Goal: Task Accomplishment & Management: Manage account settings

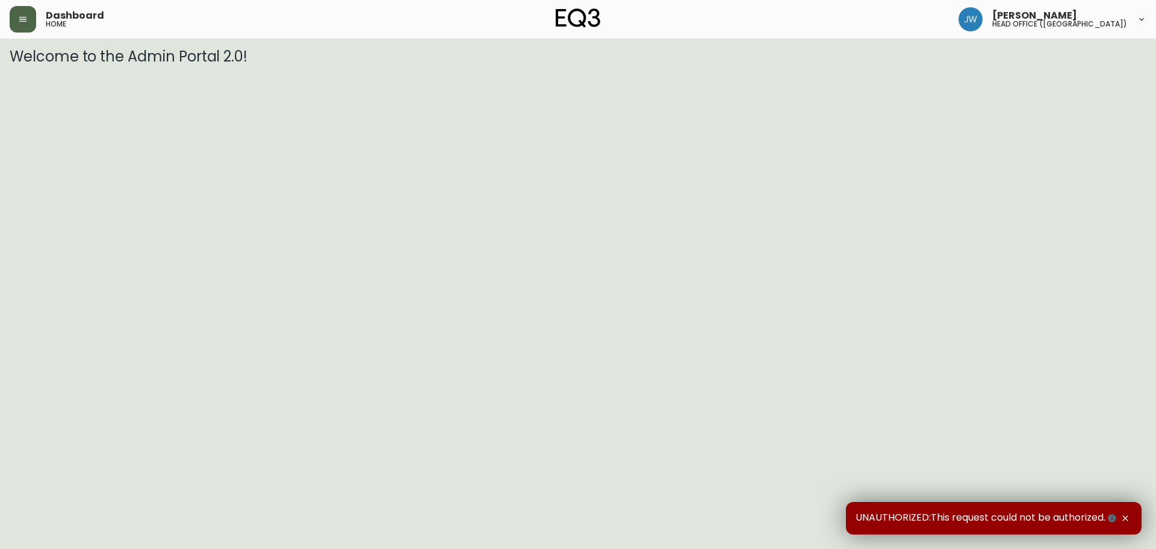
click at [30, 21] on button "button" at bounding box center [23, 19] width 26 height 26
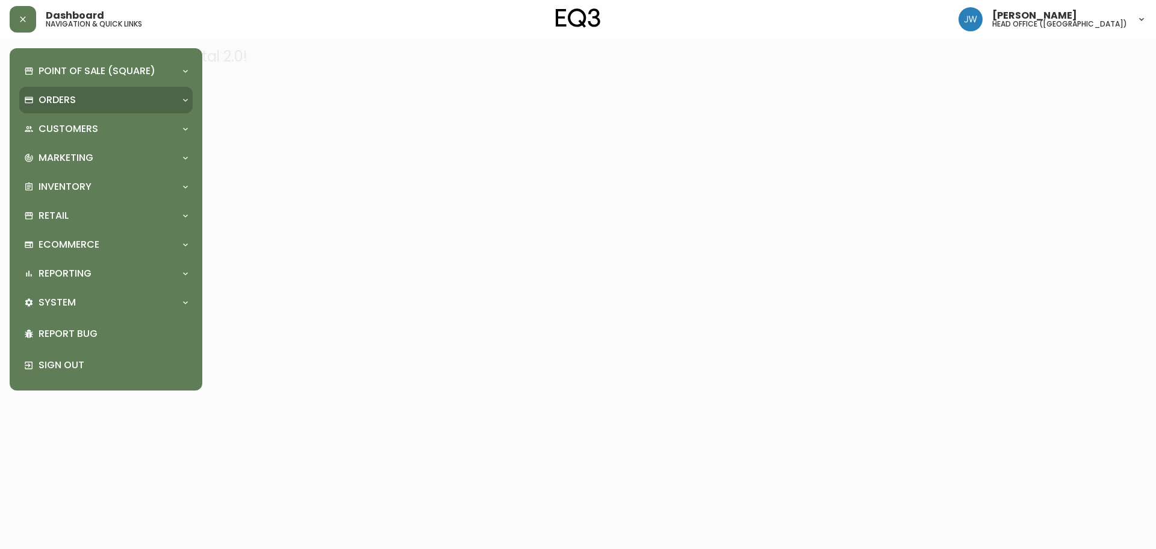
click at [60, 98] on p "Orders" at bounding box center [57, 99] width 37 height 13
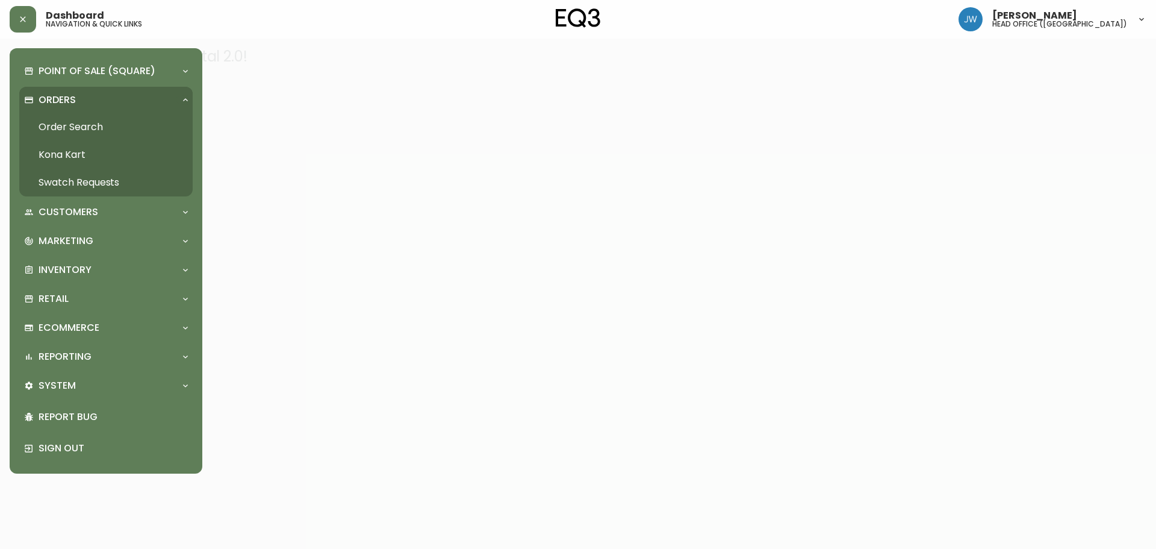
click at [93, 126] on link "Order Search" at bounding box center [105, 127] width 173 height 28
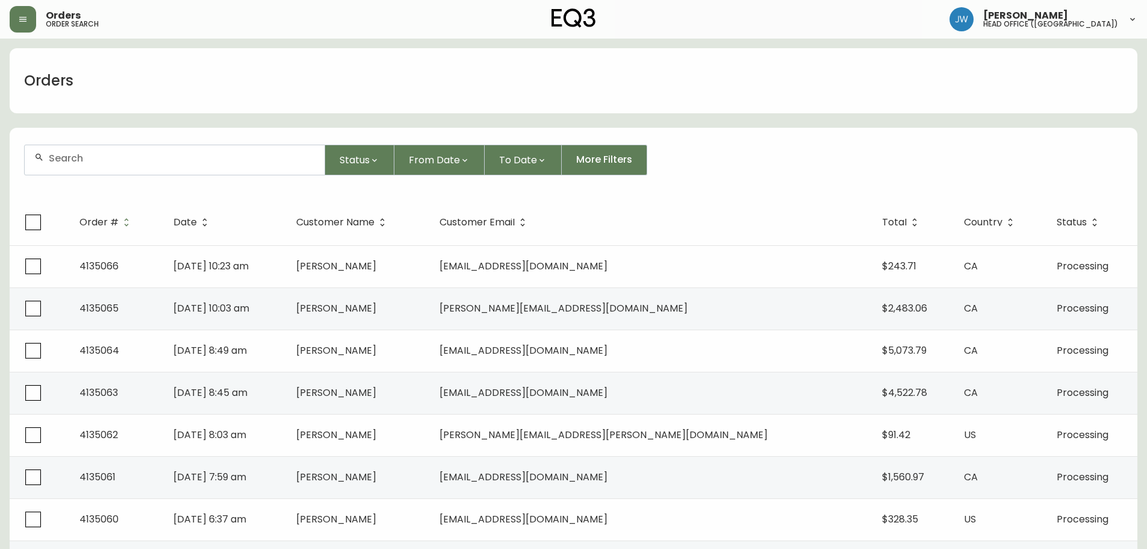
click at [147, 162] on input "text" at bounding box center [182, 157] width 266 height 11
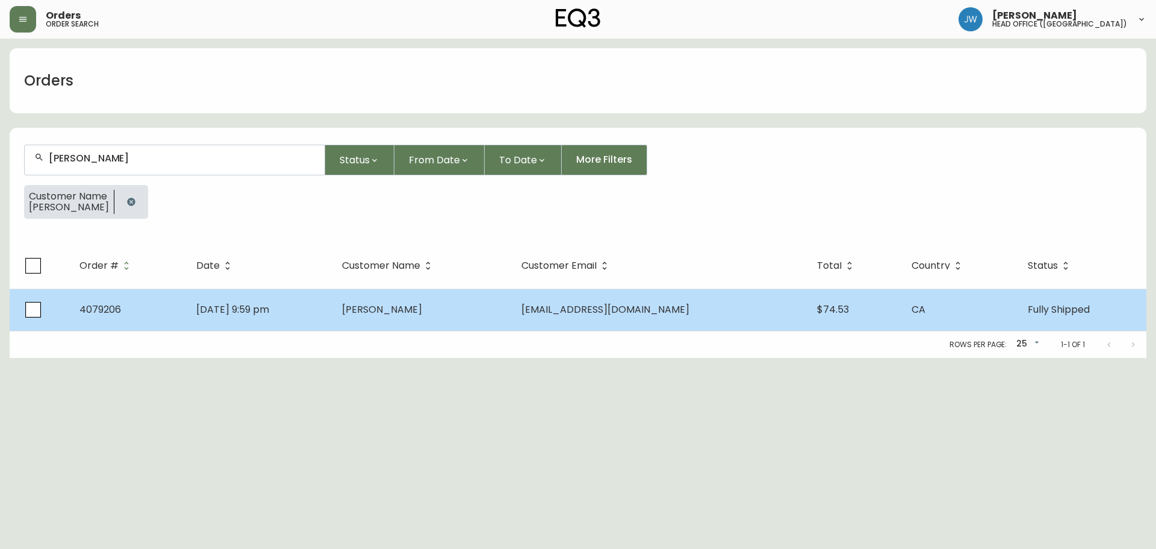
type input "[PERSON_NAME]"
click at [249, 311] on span "[DATE] 9:59 pm" at bounding box center [232, 309] width 73 height 14
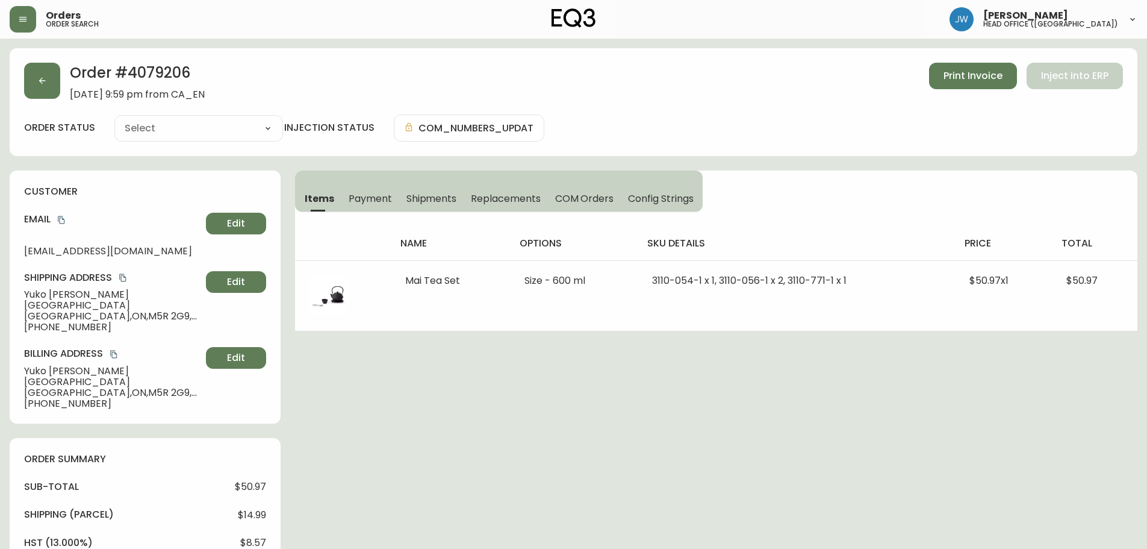
type input "Fully Shipped"
select select "FULLY_SHIPPED"
